Goal: Task Accomplishment & Management: Use online tool/utility

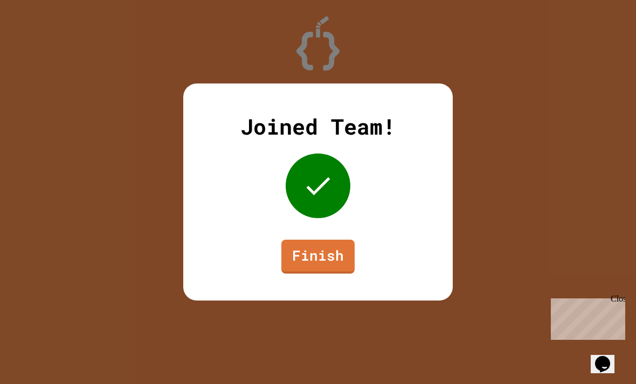
click at [309, 270] on link "Finish" at bounding box center [317, 257] width 73 height 34
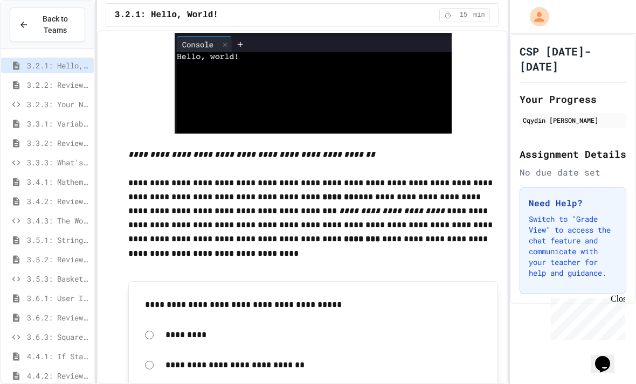
scroll to position [248, 0]
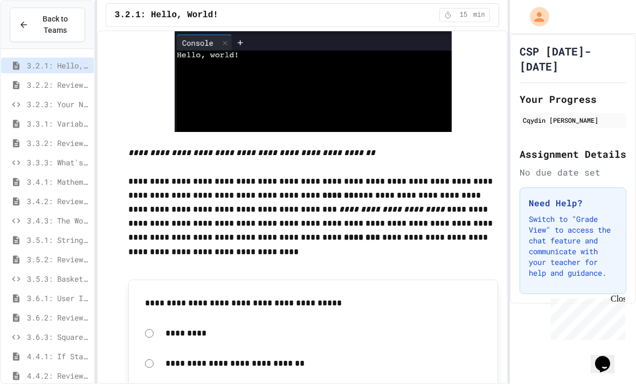
click at [164, 321] on div "*********" at bounding box center [323, 333] width 326 height 25
click at [160, 321] on div "*********" at bounding box center [323, 333] width 326 height 25
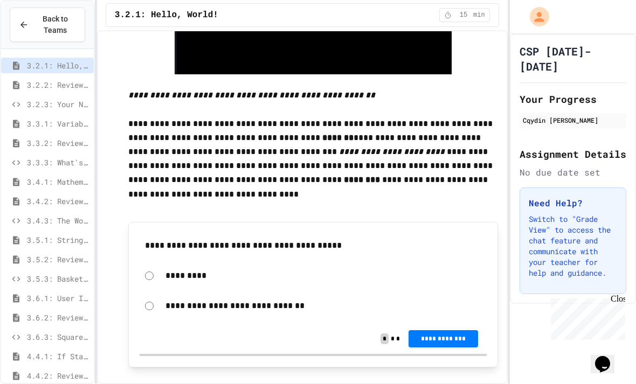
scroll to position [309, 0]
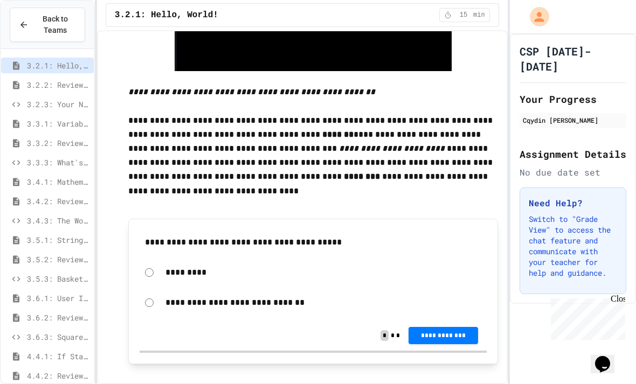
click at [461, 331] on span "**********" at bounding box center [443, 335] width 52 height 9
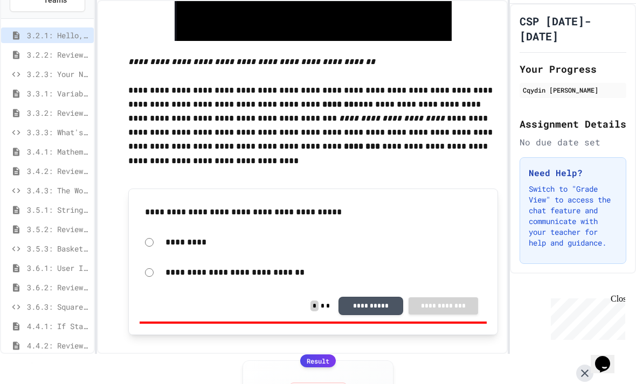
click at [588, 367] on icon at bounding box center [584, 373] width 13 height 13
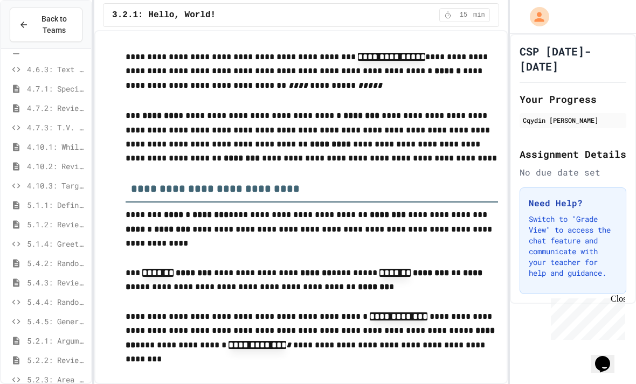
scroll to position [384, 0]
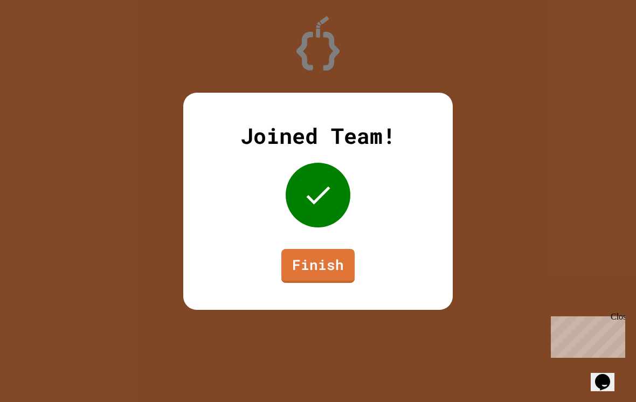
click at [330, 263] on link "Finish" at bounding box center [317, 266] width 73 height 34
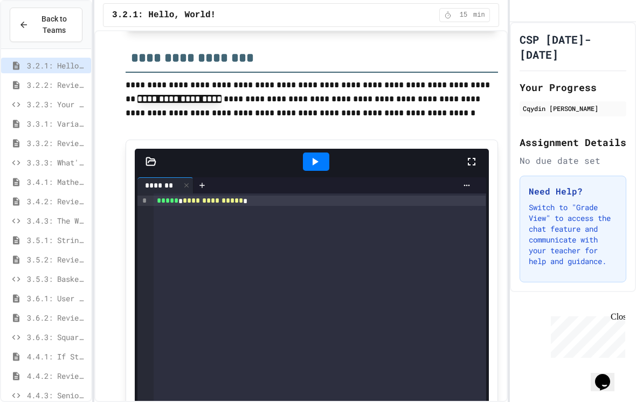
scroll to position [523, 0]
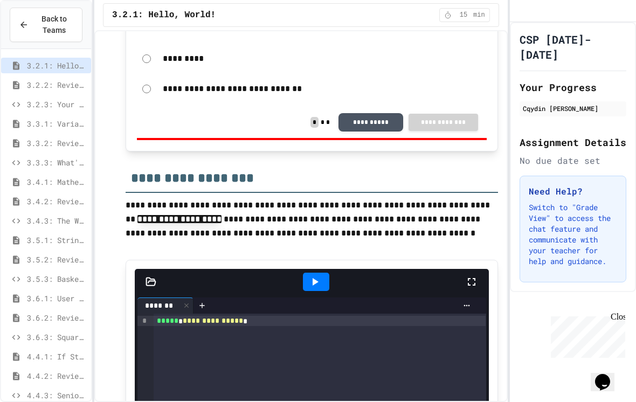
click at [317, 275] on icon at bounding box center [314, 281] width 13 height 13
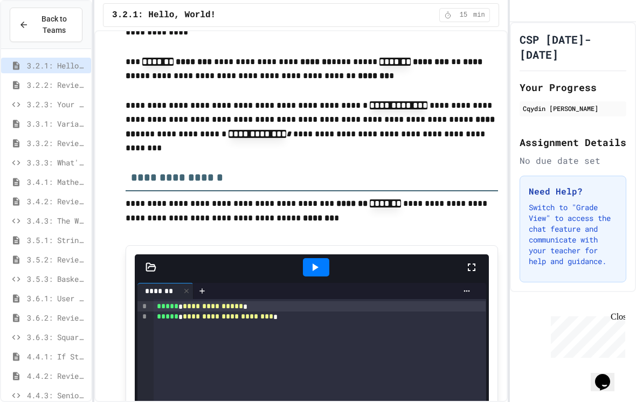
scroll to position [1496, 0]
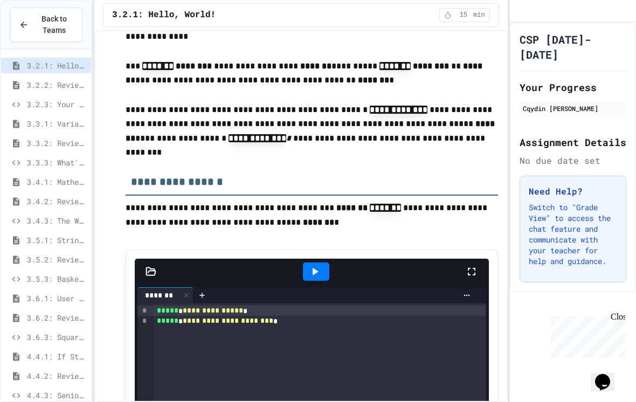
click at [303, 264] on div at bounding box center [315, 271] width 37 height 29
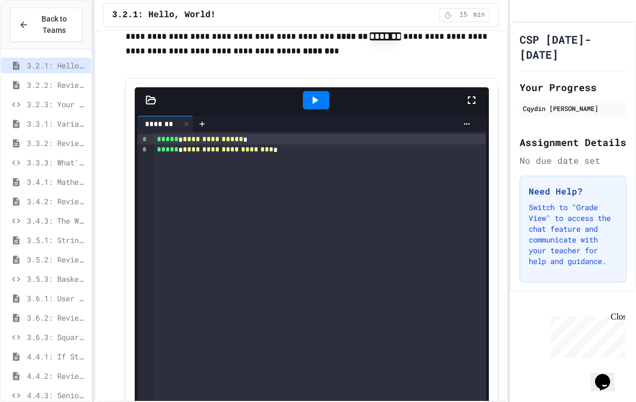
scroll to position [1652, 0]
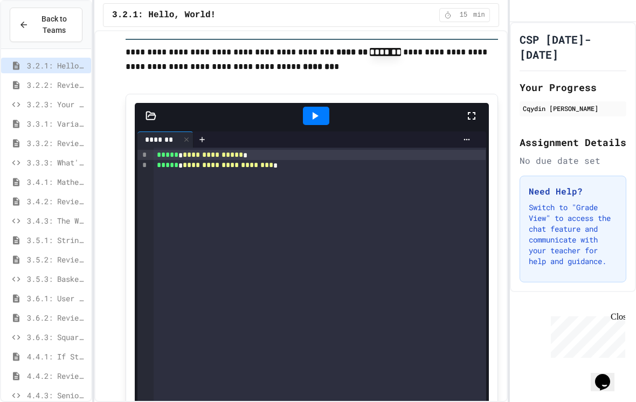
click at [312, 109] on icon at bounding box center [314, 115] width 13 height 13
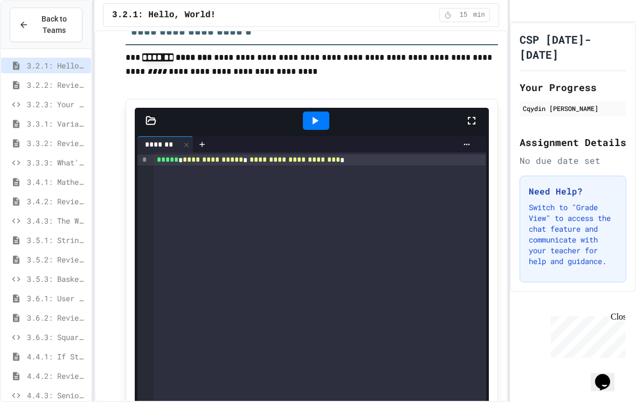
scroll to position [2252, 0]
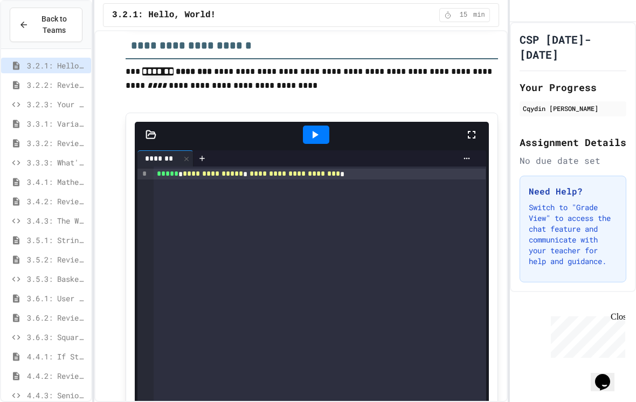
click at [310, 128] on icon at bounding box center [314, 134] width 13 height 13
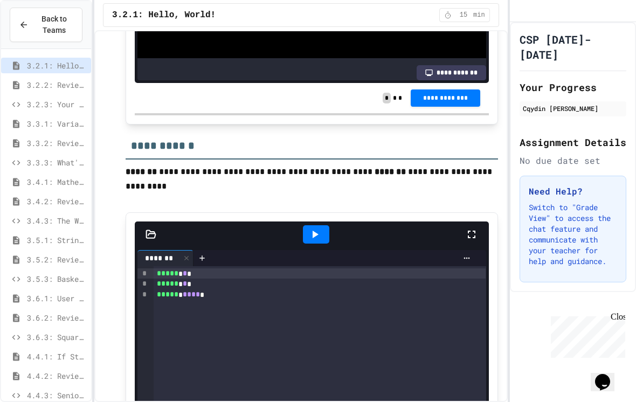
scroll to position [2726, 0]
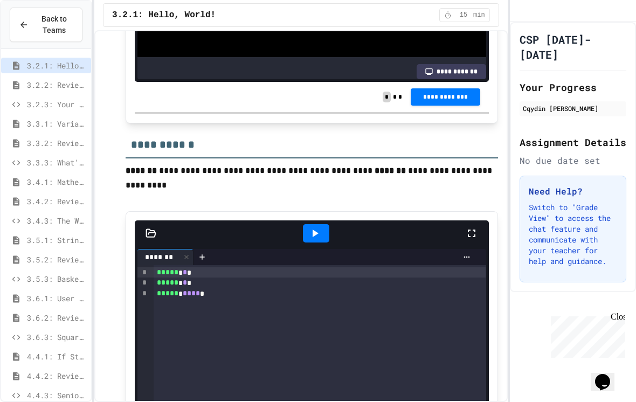
click at [307, 224] on div at bounding box center [316, 233] width 26 height 18
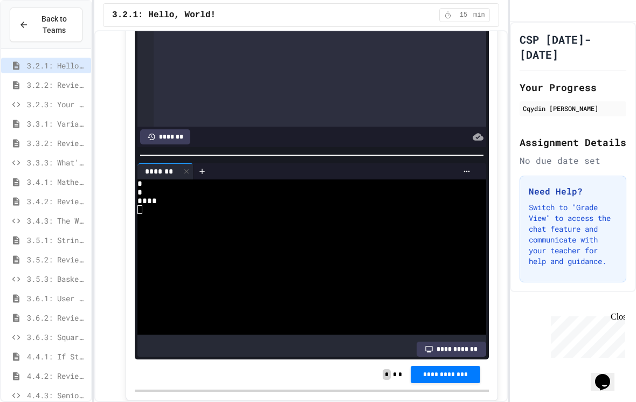
scroll to position [2967, 0]
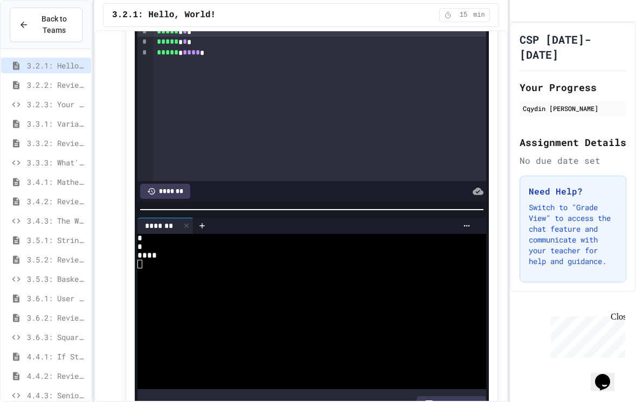
click at [185, 242] on div "*" at bounding box center [306, 246] width 339 height 9
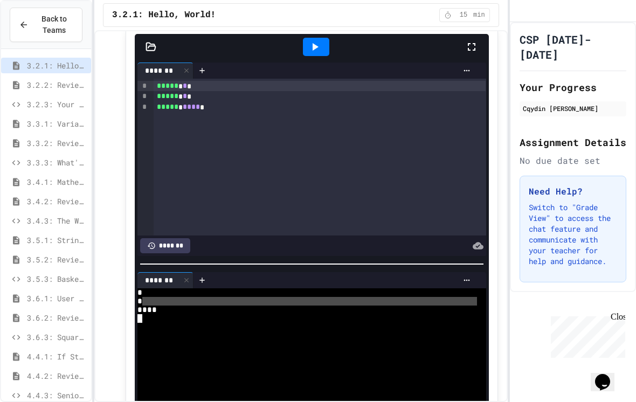
scroll to position [2912, 0]
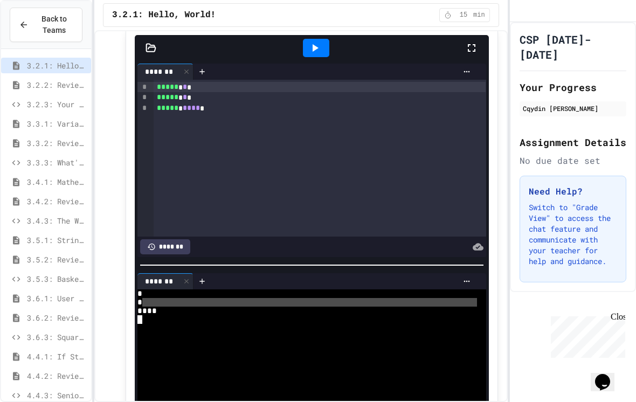
click at [226, 103] on div "***** * **** *" at bounding box center [320, 108] width 332 height 11
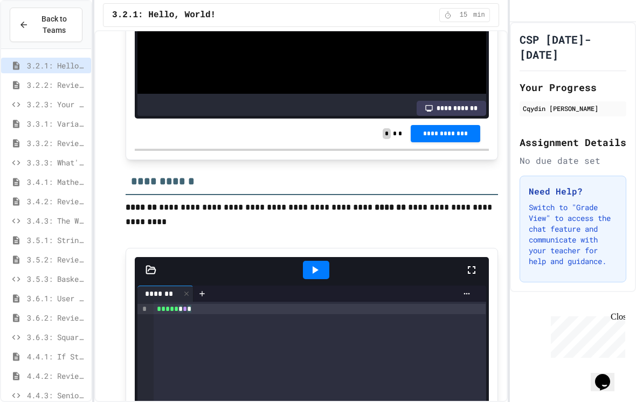
scroll to position [2726, 0]
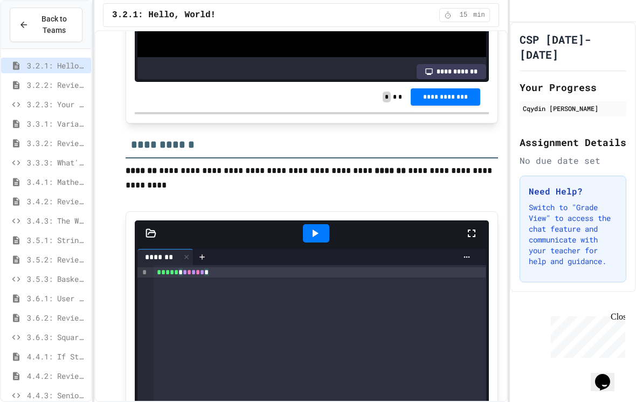
click at [317, 227] on icon at bounding box center [314, 233] width 13 height 13
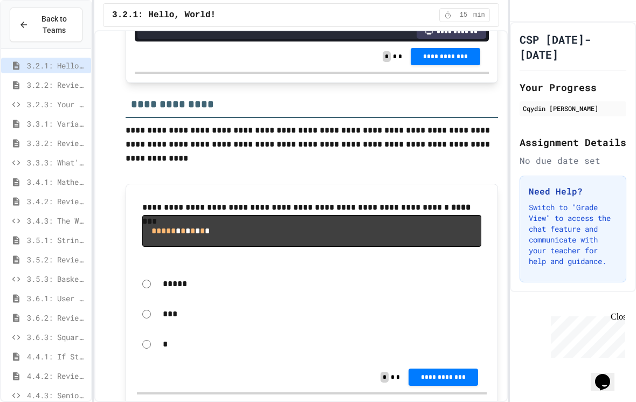
scroll to position [3360, 0]
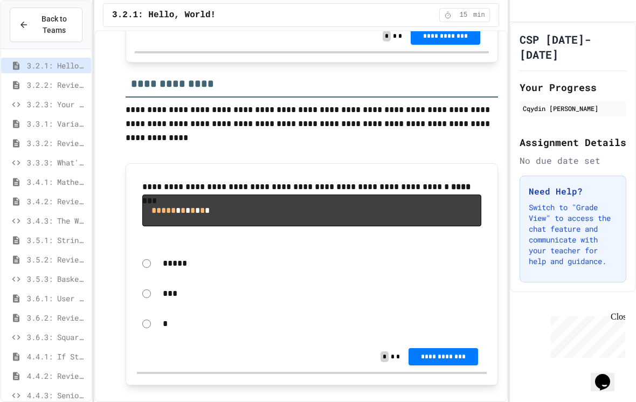
click at [154, 311] on div "*" at bounding box center [311, 323] width 349 height 25
click at [461, 348] on button "**********" at bounding box center [442, 356] width 69 height 17
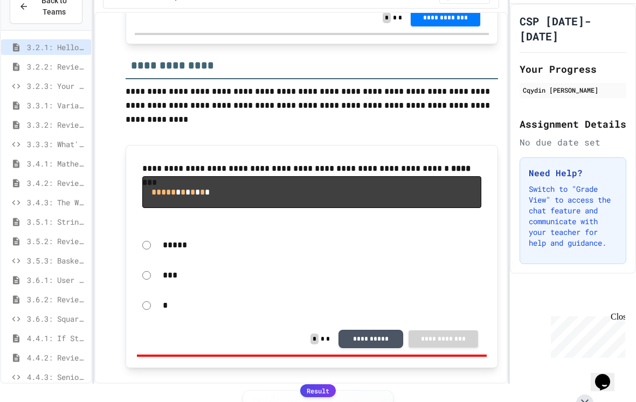
click at [580, 384] on icon at bounding box center [584, 402] width 13 height 13
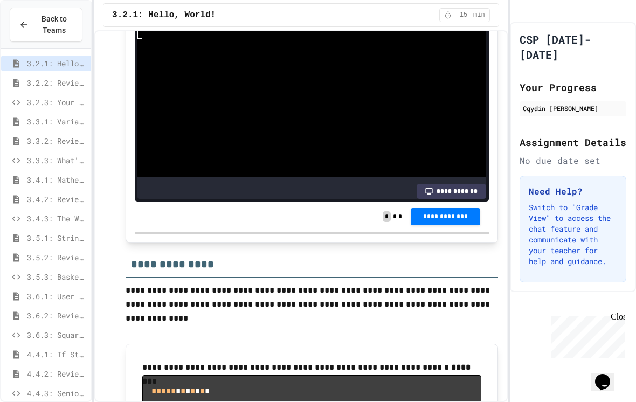
scroll to position [3176, 0]
